Goal: Navigation & Orientation: Find specific page/section

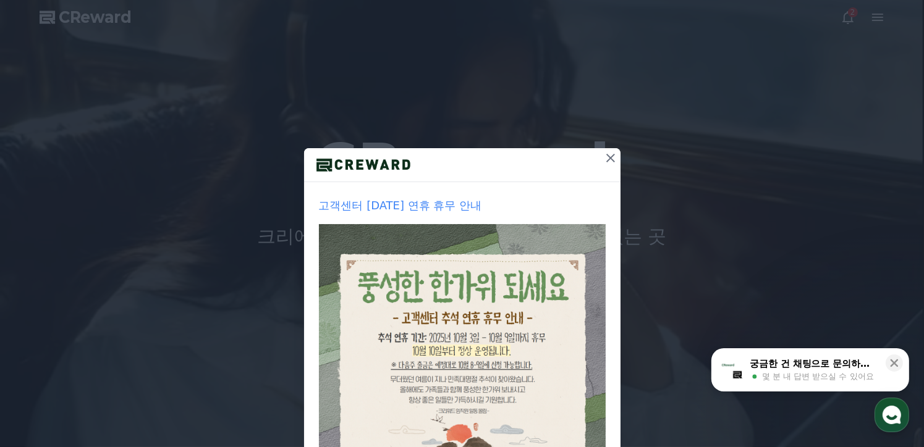
click at [608, 158] on icon at bounding box center [610, 158] width 15 height 15
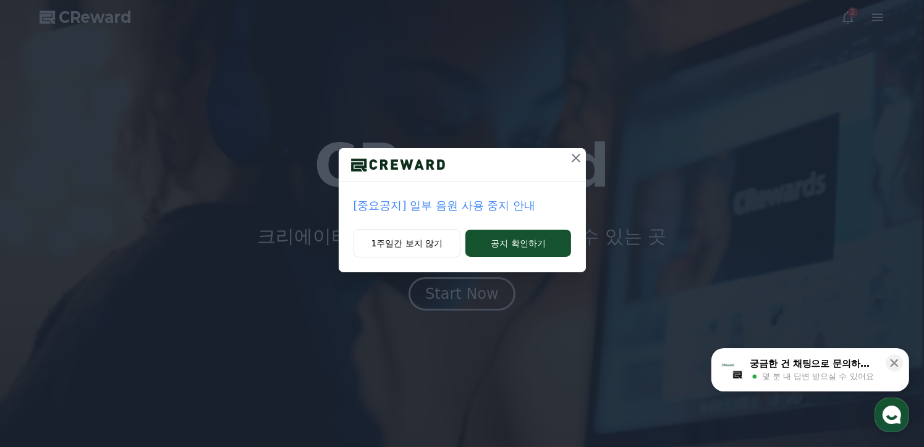
click at [576, 161] on icon at bounding box center [575, 158] width 15 height 15
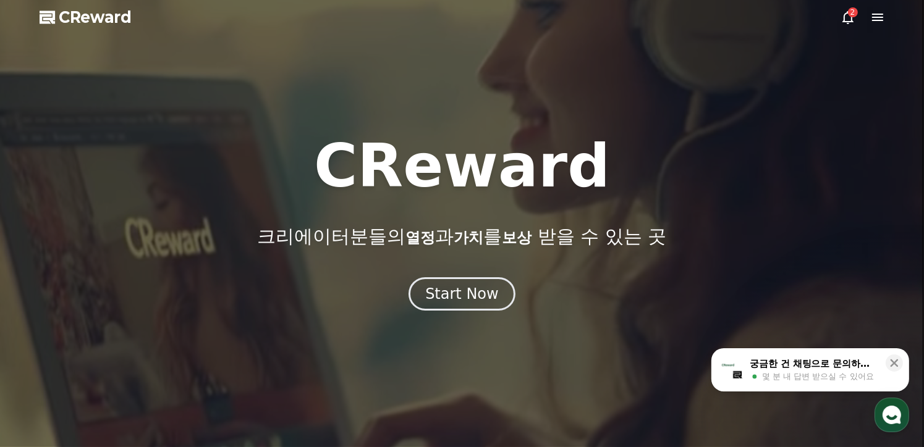
click at [849, 24] on icon at bounding box center [847, 17] width 15 height 15
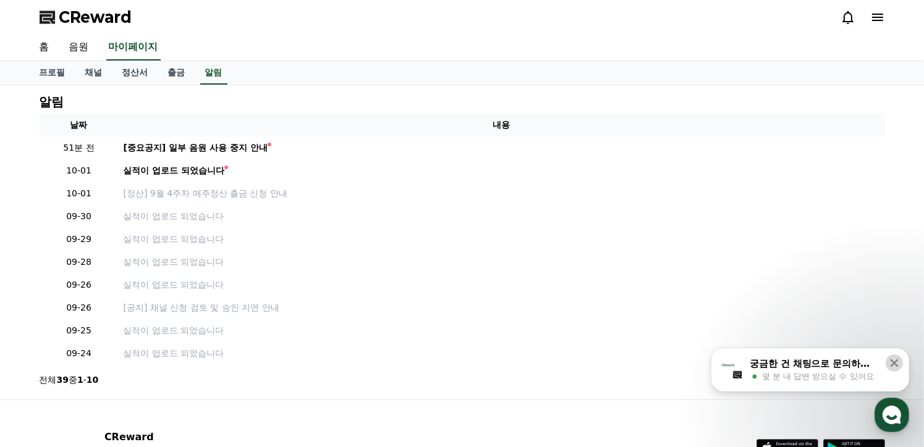
click at [898, 363] on icon at bounding box center [894, 363] width 12 height 12
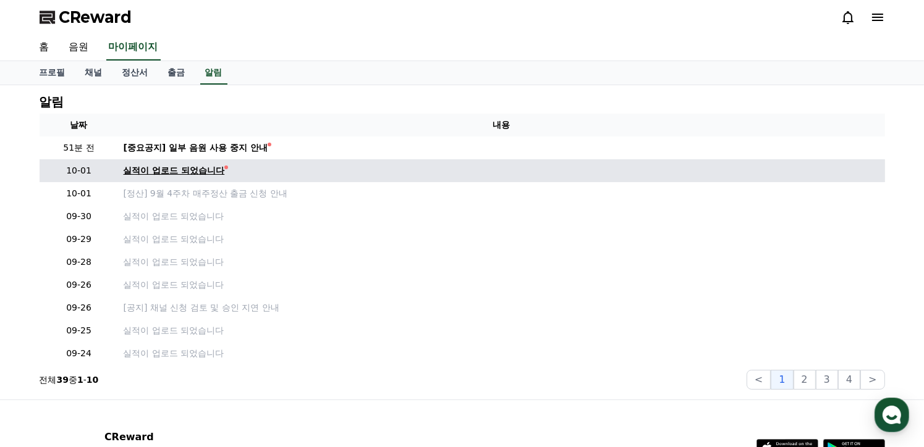
click at [192, 174] on div "실적이 업로드 되었습니다" at bounding box center [174, 170] width 101 height 13
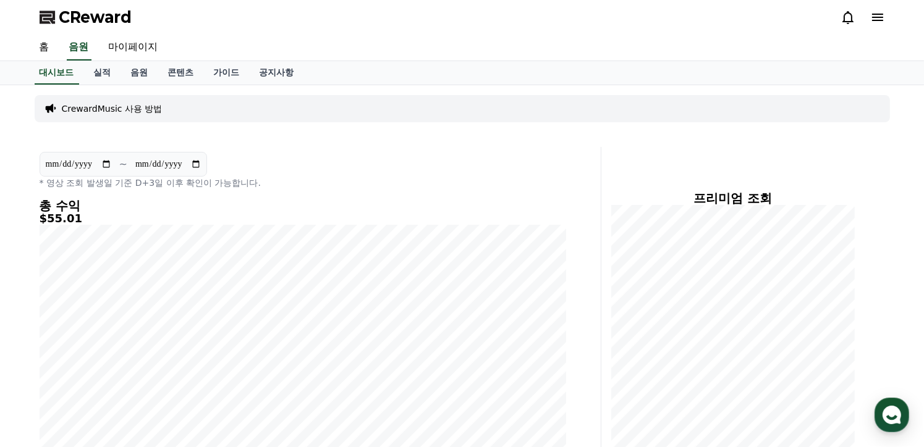
click at [842, 21] on icon at bounding box center [847, 17] width 15 height 15
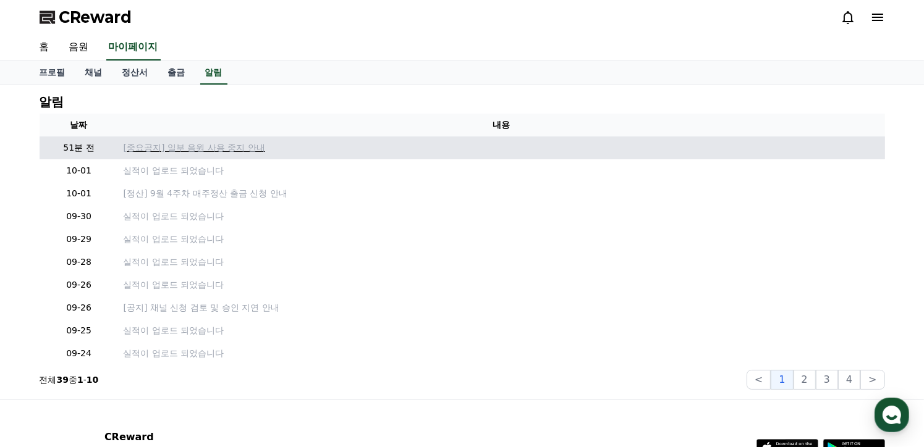
click at [214, 149] on p "[중요공지] 일부 음원 사용 중지 안내" at bounding box center [502, 147] width 756 height 13
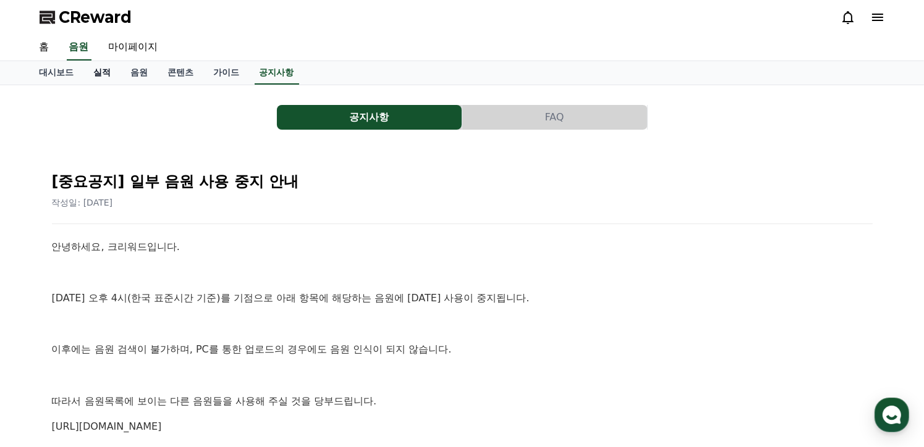
click at [108, 75] on link "실적" at bounding box center [102, 72] width 37 height 23
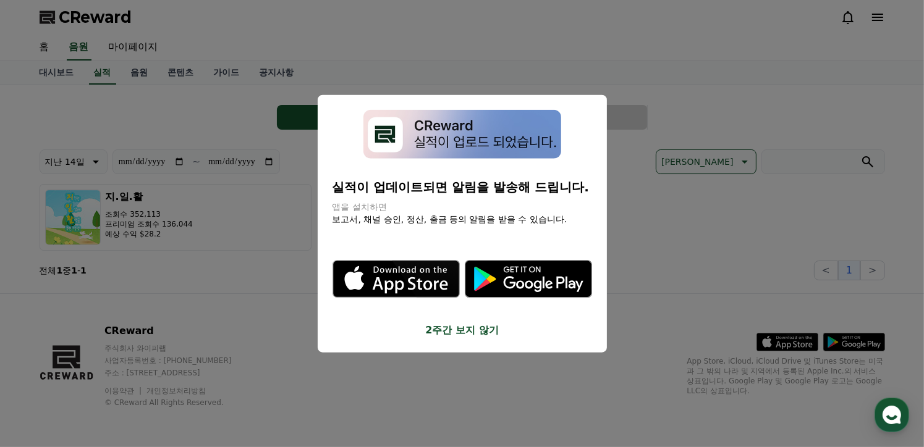
click at [477, 333] on button "2주간 보지 않기" at bounding box center [461, 329] width 259 height 15
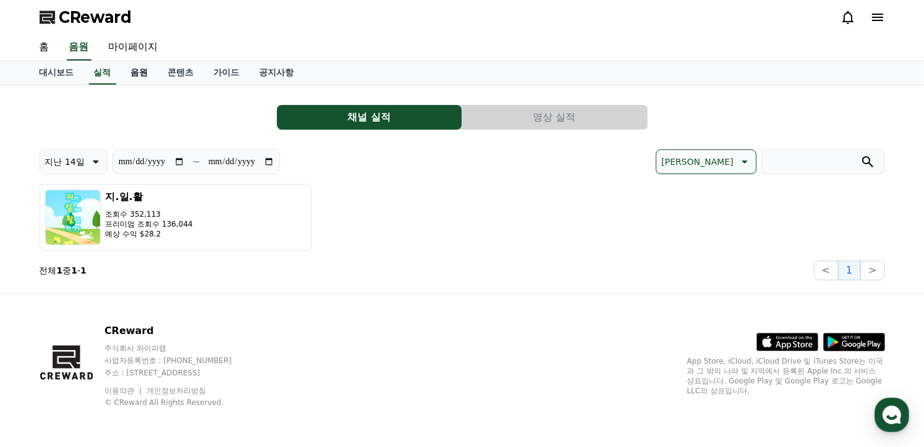
click at [140, 76] on link "음원" at bounding box center [139, 72] width 37 height 23
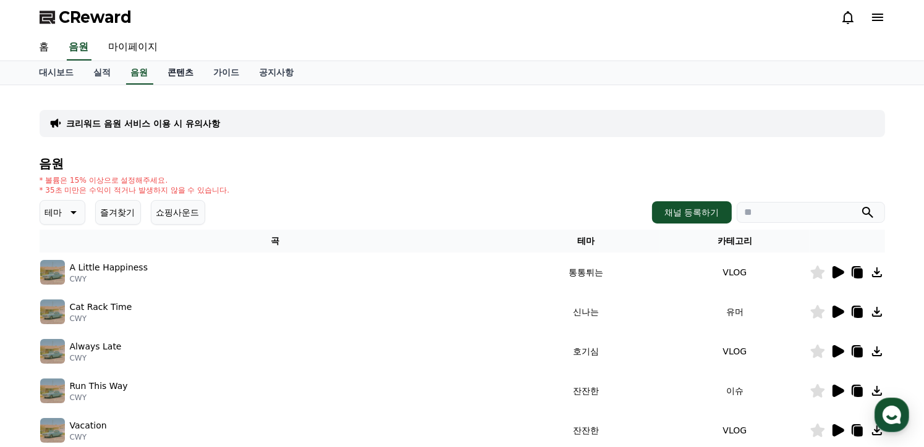
click at [174, 75] on link "콘텐츠" at bounding box center [181, 72] width 46 height 23
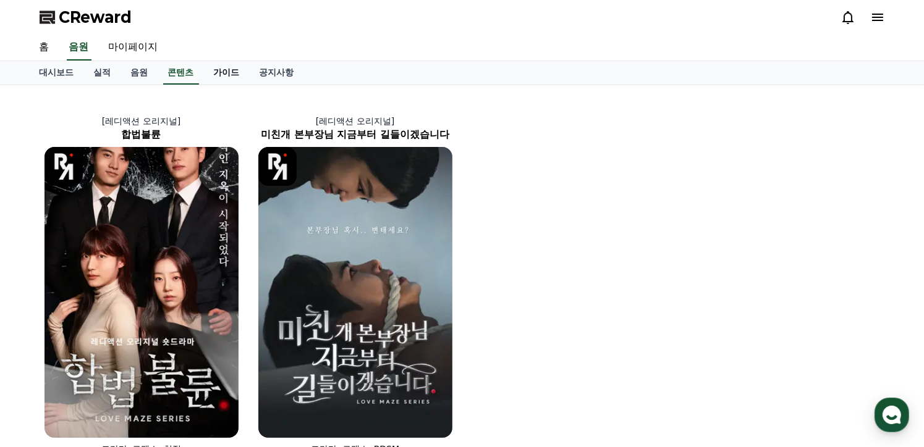
click at [219, 69] on link "가이드" at bounding box center [227, 72] width 46 height 23
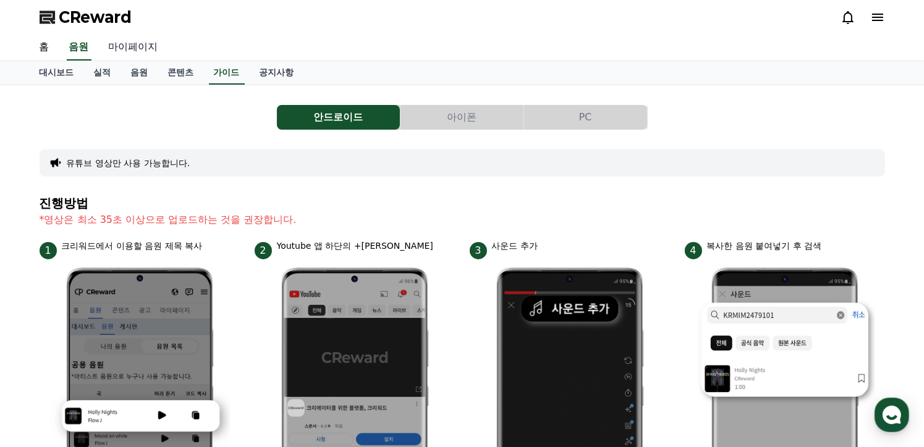
click at [139, 46] on link "마이페이지" at bounding box center [133, 48] width 69 height 26
select select "**********"
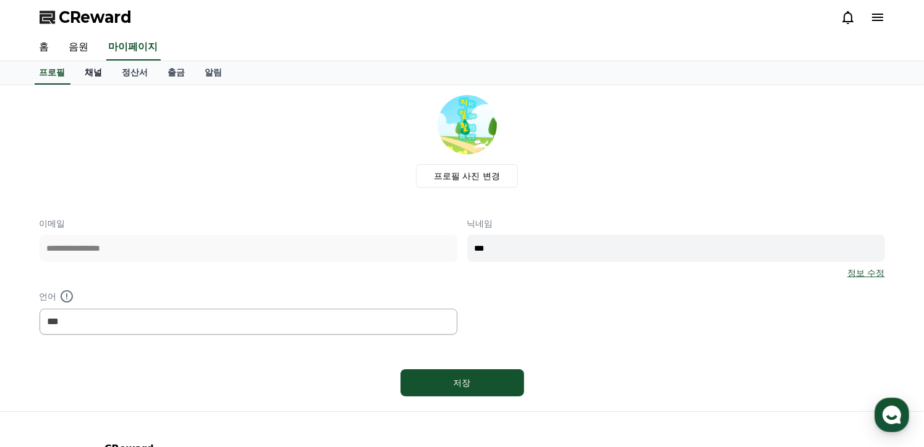
click at [105, 74] on link "채널" at bounding box center [93, 72] width 37 height 23
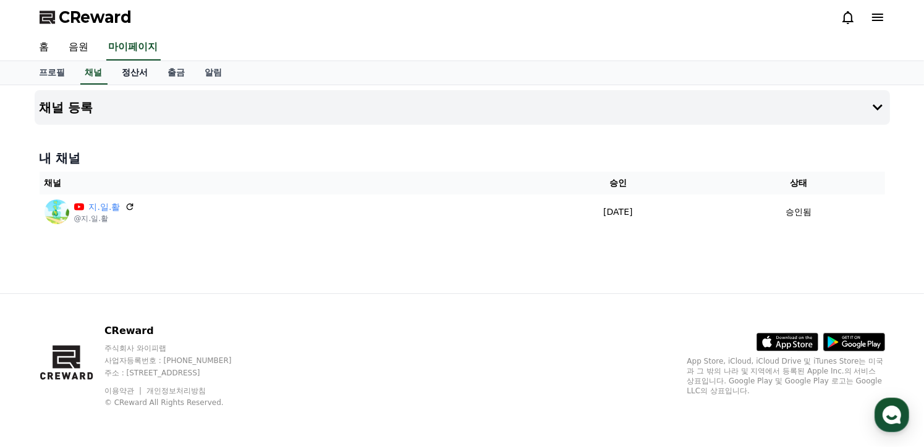
click at [133, 71] on link "정산서" at bounding box center [135, 72] width 46 height 23
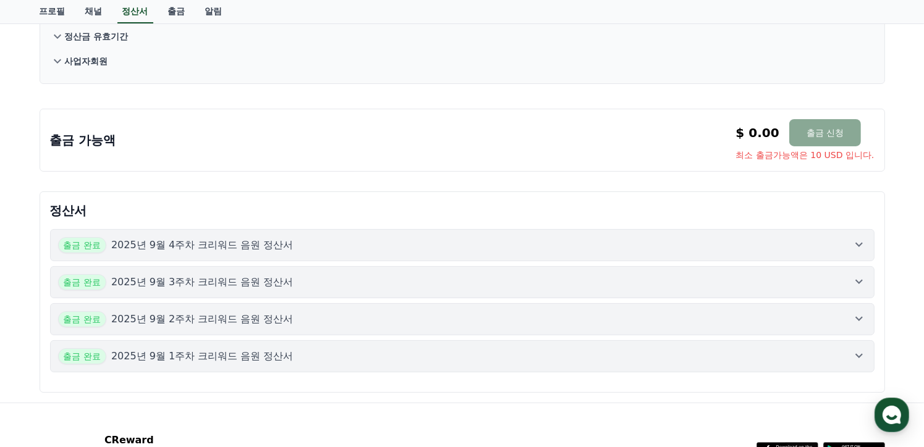
scroll to position [62, 0]
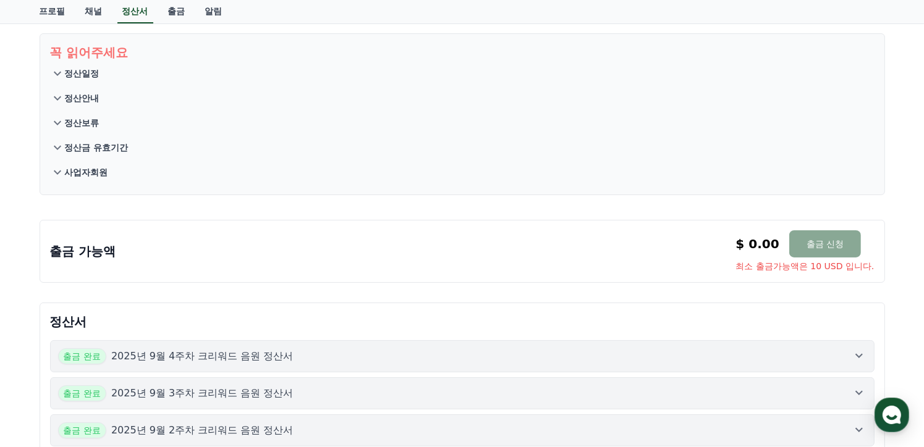
click at [863, 353] on icon at bounding box center [858, 355] width 15 height 15
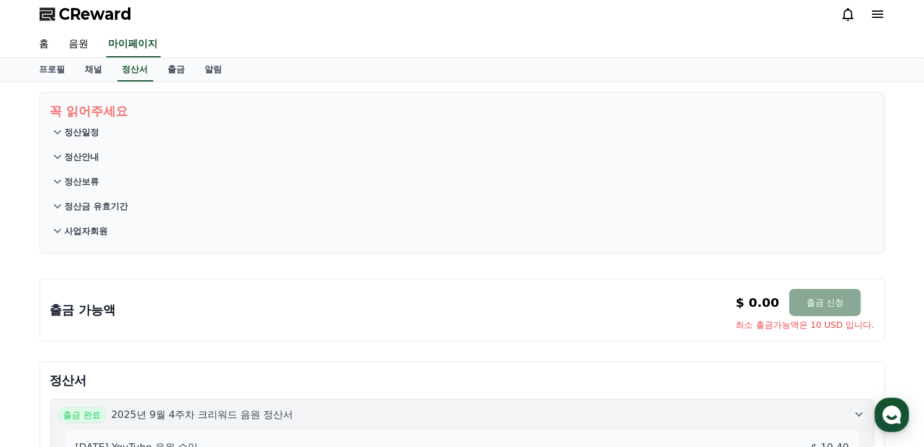
scroll to position [0, 0]
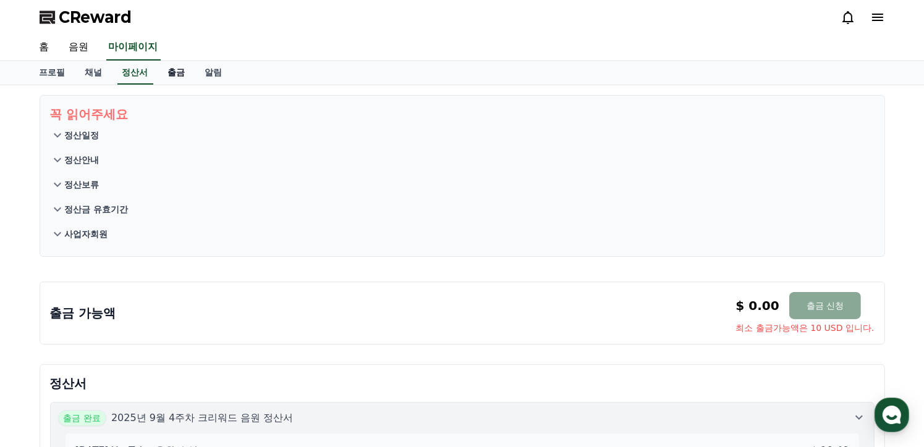
click at [179, 74] on link "출금" at bounding box center [176, 72] width 37 height 23
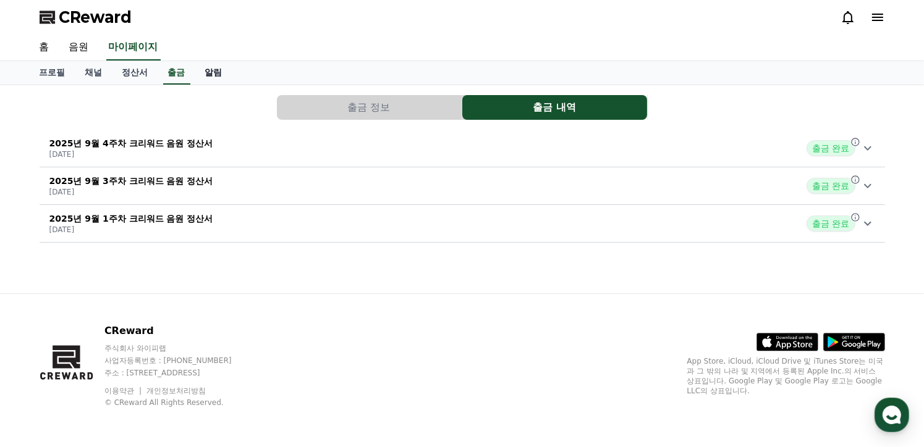
click at [217, 74] on link "알림" at bounding box center [213, 72] width 37 height 23
